Goal: Information Seeking & Learning: Learn about a topic

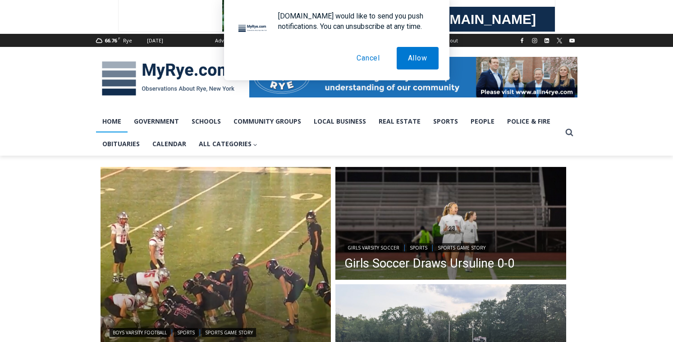
scroll to position [87, 0]
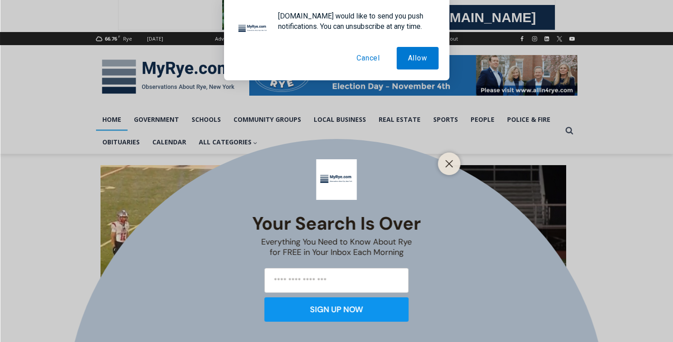
click at [371, 57] on button "Cancel" at bounding box center [368, 58] width 46 height 23
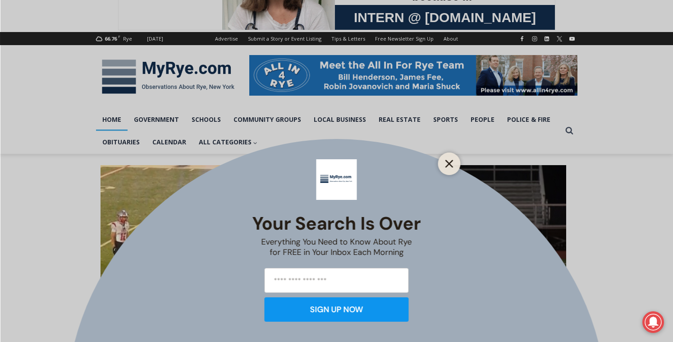
click at [446, 162] on icon "Close" at bounding box center [449, 164] width 8 height 8
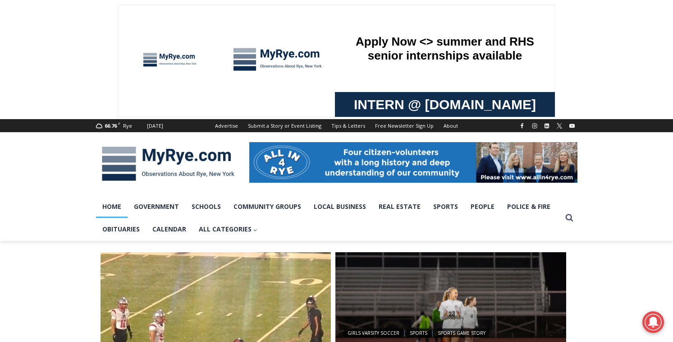
scroll to position [0, 0]
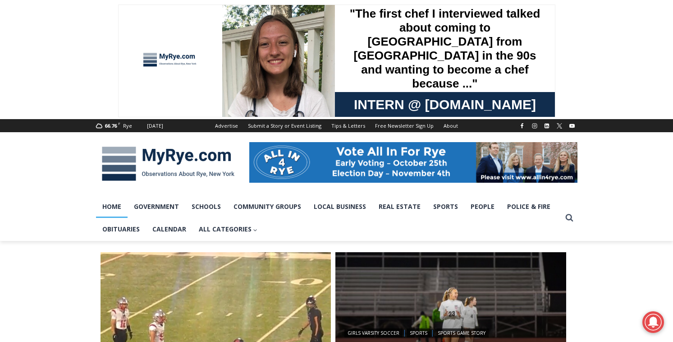
click at [118, 163] on img at bounding box center [168, 163] width 144 height 47
click at [508, 208] on link "Police & Fire" at bounding box center [529, 206] width 56 height 23
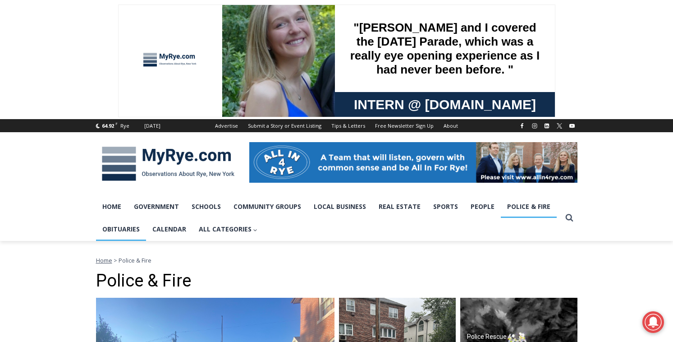
click at [119, 226] on link "Obituaries" at bounding box center [121, 229] width 50 height 23
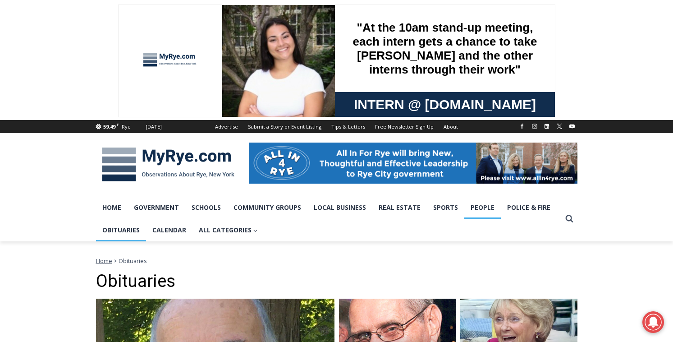
click at [474, 207] on link "People" at bounding box center [482, 207] width 37 height 23
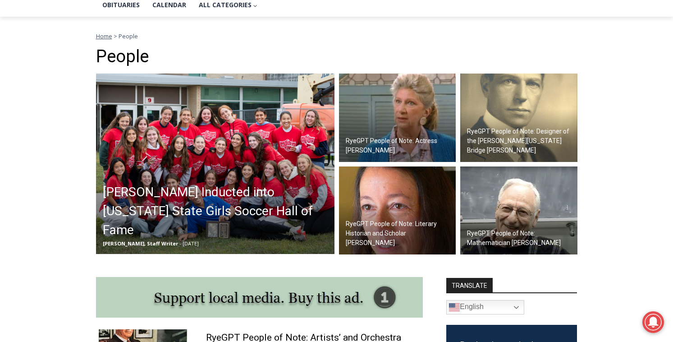
scroll to position [228, 0]
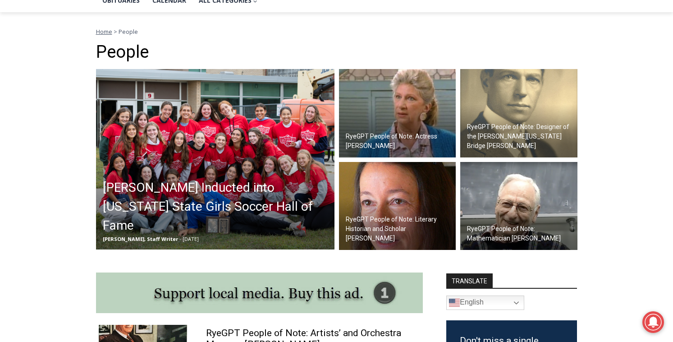
click at [428, 133] on h2 "RyeGPT People of Note: Actress [PERSON_NAME]" at bounding box center [400, 141] width 108 height 19
